Goal: Task Accomplishment & Management: Complete application form

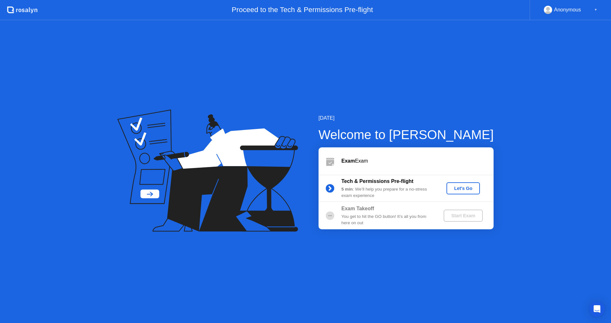
drag, startPoint x: 327, startPoint y: 149, endPoint x: 333, endPoint y: 155, distance: 8.5
click at [330, 153] on div "Exam Exam" at bounding box center [405, 161] width 175 height 27
drag, startPoint x: 353, startPoint y: 199, endPoint x: 346, endPoint y: 222, distance: 23.8
click at [350, 210] on div "Exam Exam Tech & Permissions Pre-flight 5 min : We’ll help you prepare for a no…" at bounding box center [405, 189] width 175 height 82
drag, startPoint x: 346, startPoint y: 222, endPoint x: 353, endPoint y: 224, distance: 6.9
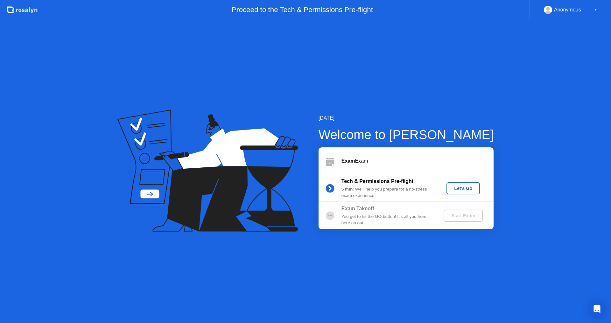
click at [346, 224] on div "You get to hit the GO button! It’s all you from here on out" at bounding box center [387, 220] width 92 height 13
drag, startPoint x: 321, startPoint y: 211, endPoint x: 332, endPoint y: 215, distance: 12.5
click at [332, 215] on div at bounding box center [329, 216] width 23 height 13
drag, startPoint x: 362, startPoint y: 219, endPoint x: 399, endPoint y: 220, distance: 36.9
click at [377, 219] on div "You get to hit the GO button! It’s all you from here on out" at bounding box center [387, 220] width 92 height 13
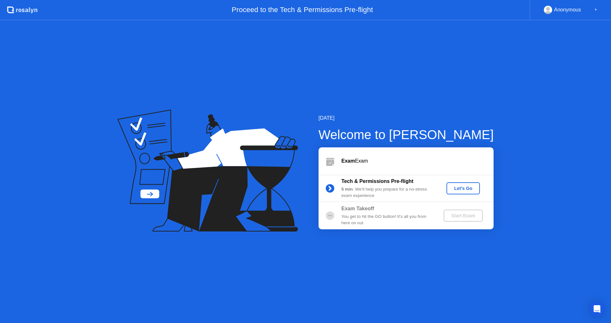
drag, startPoint x: 399, startPoint y: 220, endPoint x: 421, endPoint y: 218, distance: 22.1
click at [416, 218] on div "You get to hit the GO button! It’s all you from here on out" at bounding box center [387, 220] width 92 height 13
click at [466, 218] on div "Start Exam" at bounding box center [463, 215] width 34 height 5
click at [460, 216] on div "Start Exam" at bounding box center [463, 215] width 34 height 5
click at [327, 218] on circle at bounding box center [329, 215] width 9 height 9
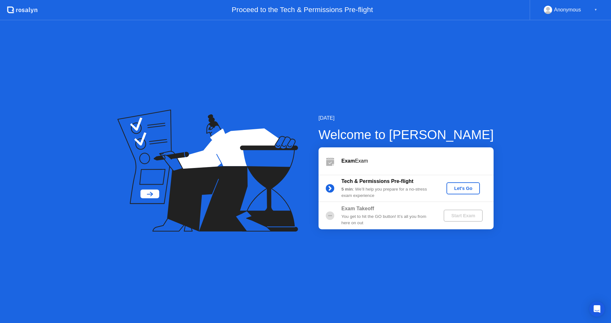
click at [466, 187] on div "Let's Go" at bounding box center [463, 188] width 28 height 5
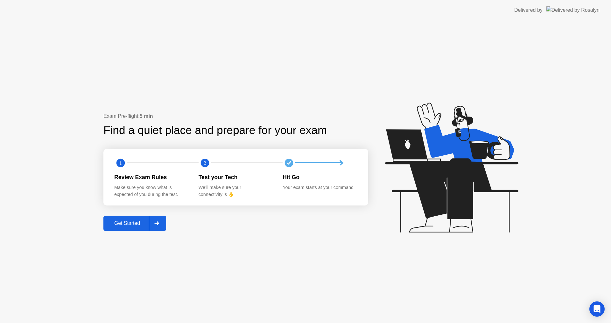
click at [133, 225] on div "Get Started" at bounding box center [127, 224] width 44 height 6
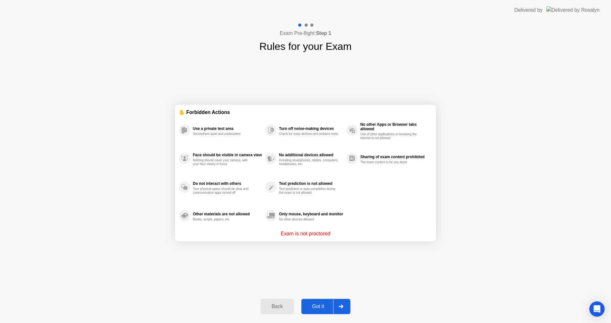
click at [318, 301] on button "Got it" at bounding box center [325, 306] width 49 height 15
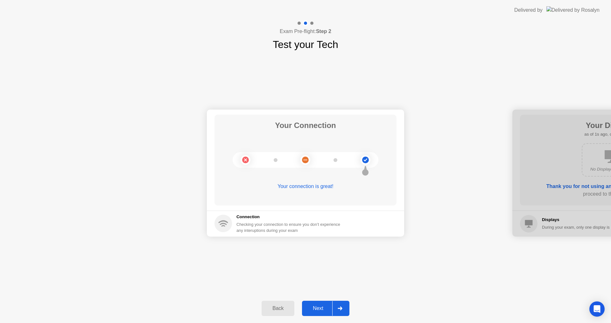
click at [322, 306] on div "Next" at bounding box center [318, 309] width 28 height 6
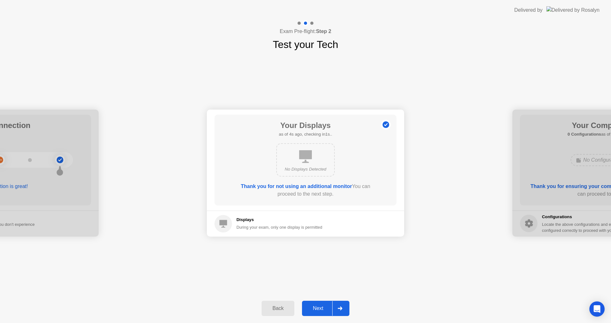
click at [326, 306] on div "Next" at bounding box center [318, 309] width 28 height 6
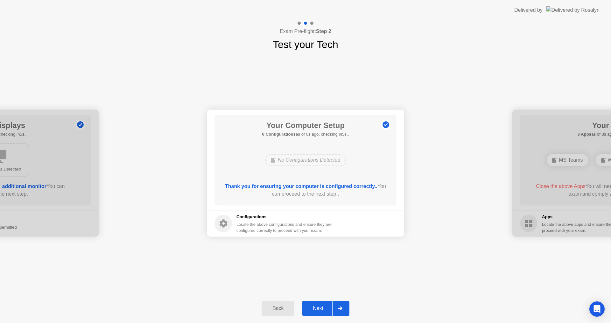
click at [326, 306] on div "Next" at bounding box center [318, 309] width 28 height 6
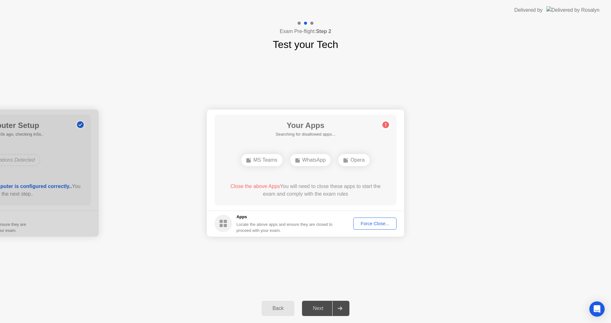
click at [380, 222] on div "Force Close..." at bounding box center [374, 223] width 39 height 5
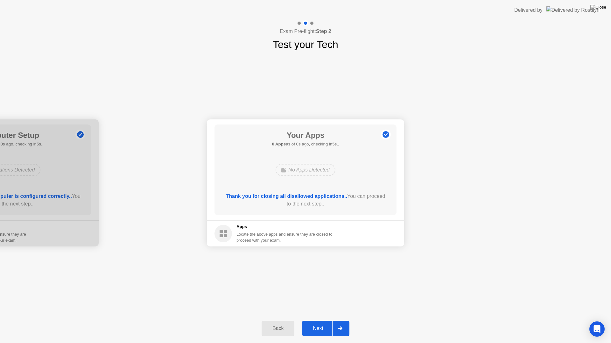
click at [322, 316] on div "Back Next" at bounding box center [305, 328] width 611 height 29
click at [322, 323] on button "Next" at bounding box center [325, 328] width 47 height 15
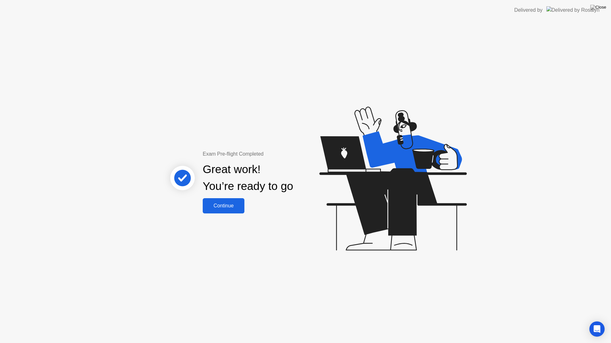
click at [220, 205] on div "Continue" at bounding box center [223, 206] width 38 height 6
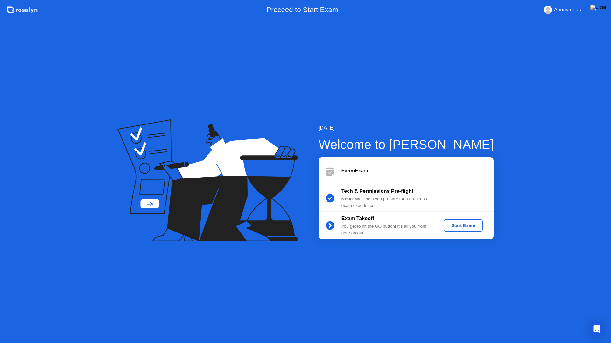
click at [463, 228] on div "Start Exam" at bounding box center [463, 225] width 34 height 5
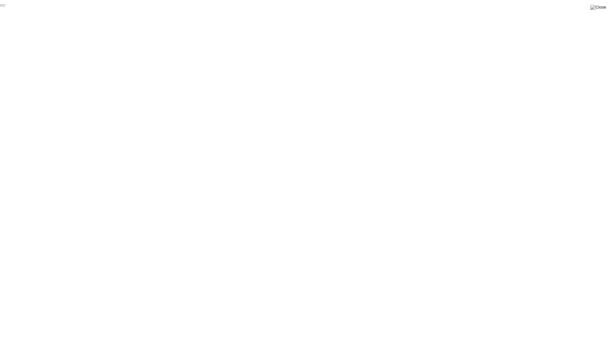
click at [5, 6] on button "End Proctoring Session" at bounding box center [2, 5] width 5 height 2
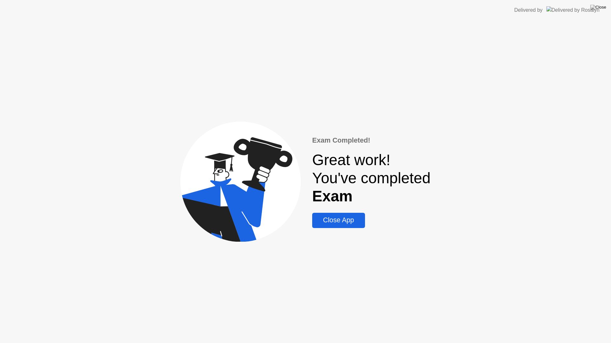
click at [342, 226] on button "Close App" at bounding box center [338, 220] width 52 height 15
